Goal: Information Seeking & Learning: Learn about a topic

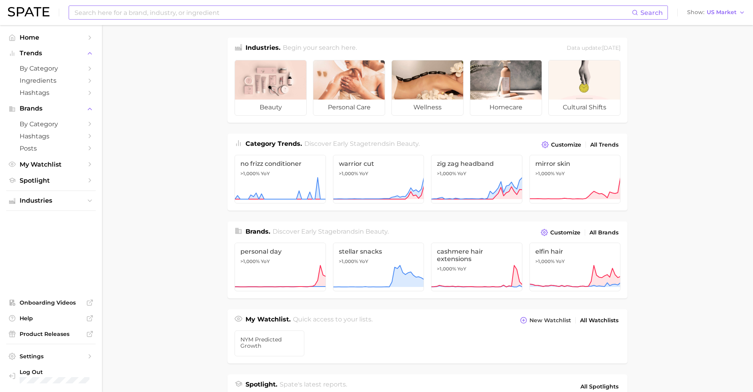
click at [120, 15] on input at bounding box center [353, 12] width 558 height 13
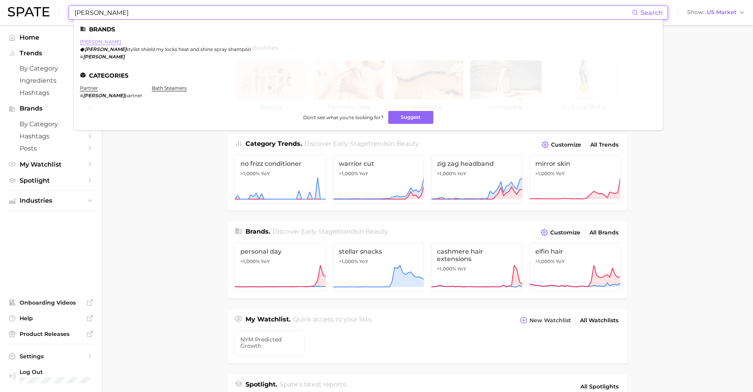
type input "[PERSON_NAME]"
click at [88, 44] on link "[PERSON_NAME]" at bounding box center [100, 42] width 41 height 6
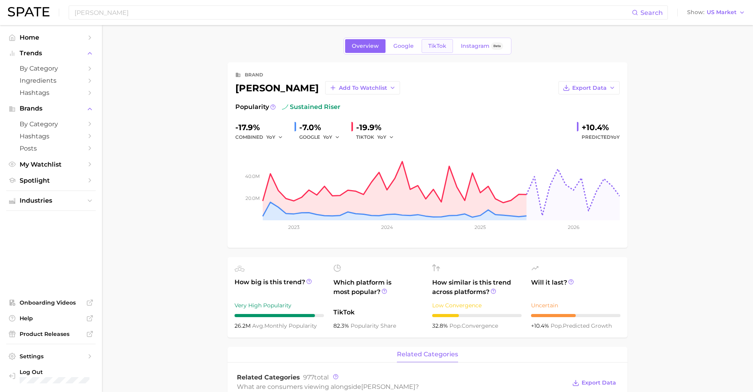
click at [436, 46] on span "TikTok" at bounding box center [437, 46] width 18 height 7
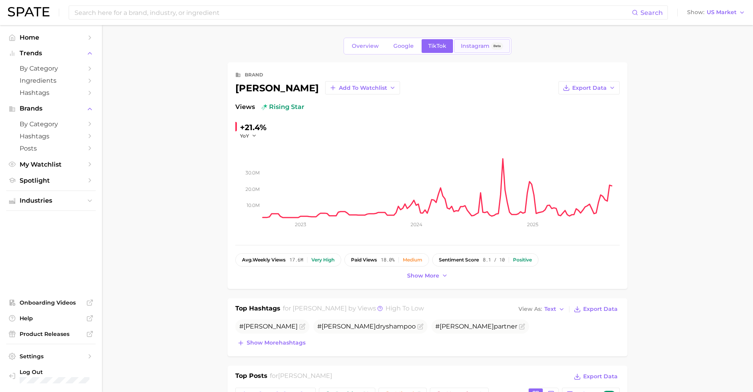
click at [469, 47] on span "Instagram" at bounding box center [475, 46] width 29 height 7
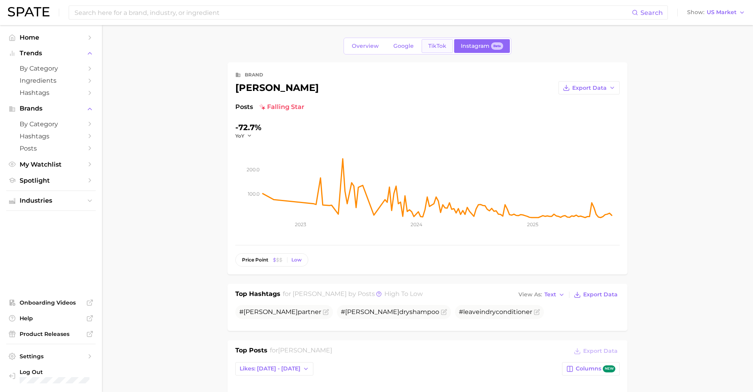
click at [440, 53] on link "TikTok" at bounding box center [436, 46] width 31 height 14
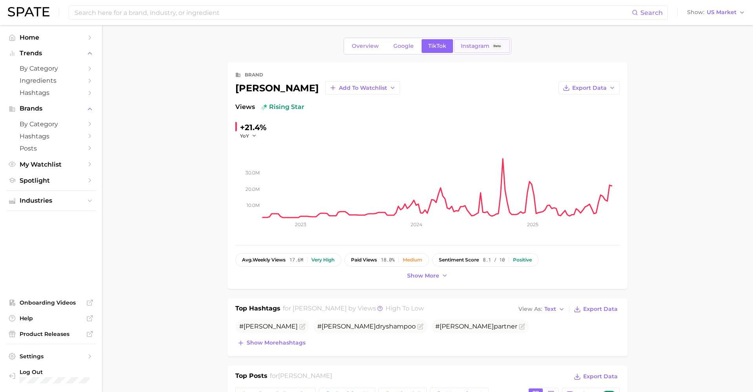
click at [473, 45] on span "Instagram" at bounding box center [475, 46] width 29 height 7
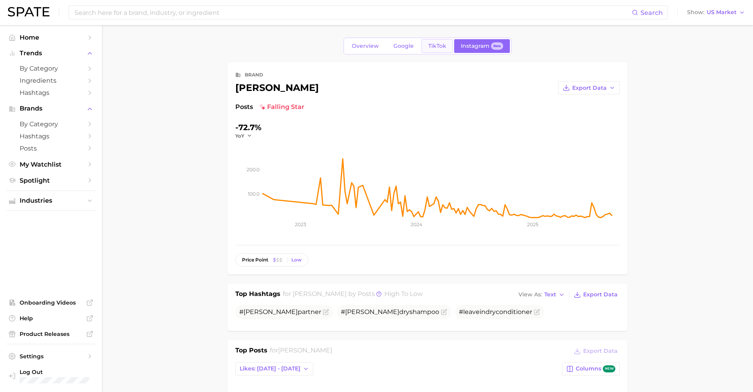
click at [431, 51] on link "TikTok" at bounding box center [436, 46] width 31 height 14
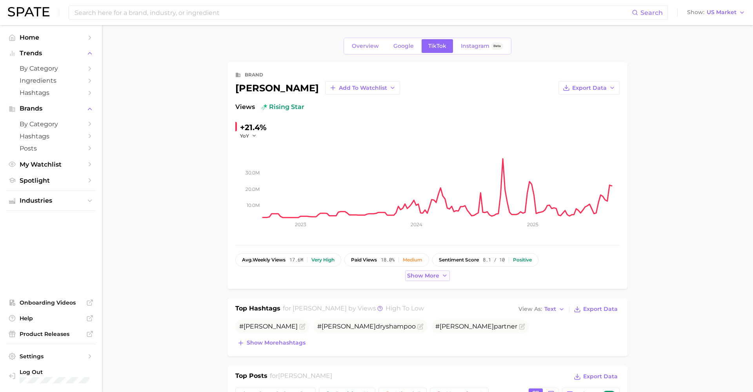
click at [429, 276] on span "Show more" at bounding box center [423, 275] width 32 height 7
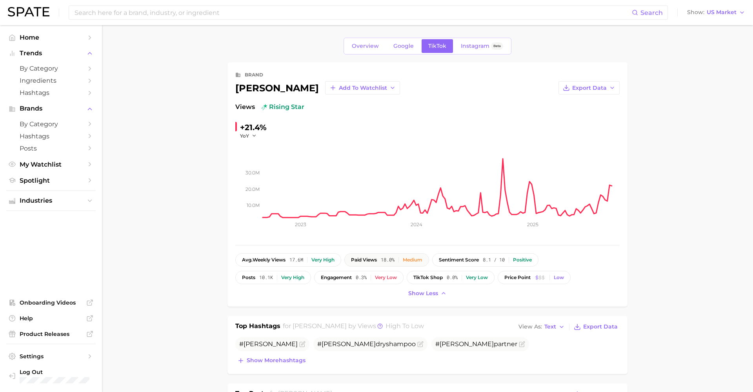
click at [374, 263] on button "paid views 18.0% Medium" at bounding box center [386, 259] width 85 height 13
click at [143, 9] on input at bounding box center [353, 12] width 558 height 13
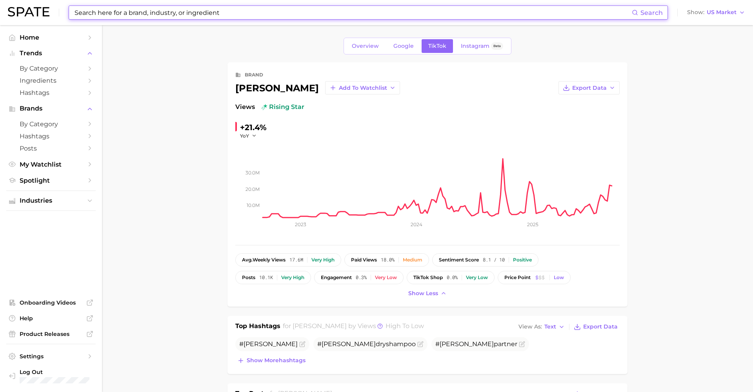
type input "b"
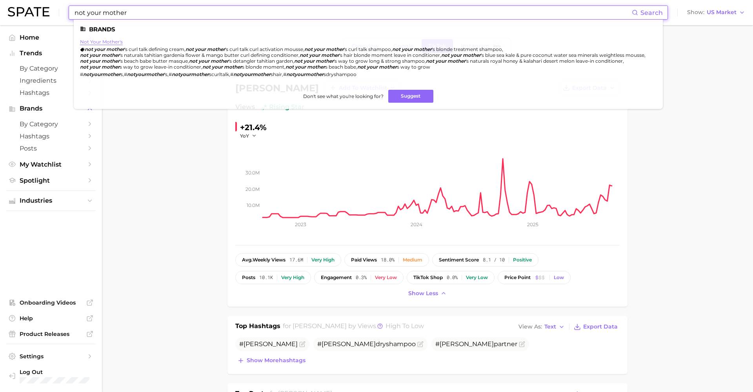
type input "not your mother"
click at [106, 40] on link "not your mother's" at bounding box center [101, 42] width 43 height 6
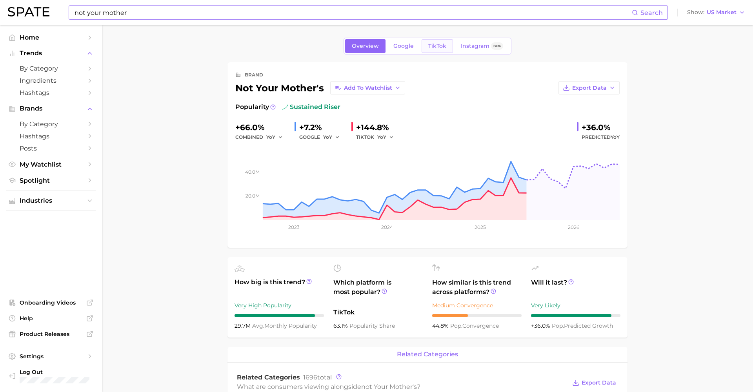
click at [435, 49] on link "TikTok" at bounding box center [436, 46] width 31 height 14
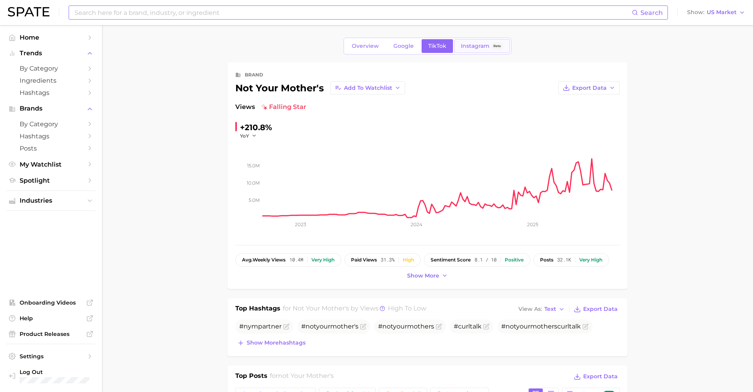
click at [470, 45] on span "Instagram" at bounding box center [475, 46] width 29 height 7
